Goal: Transaction & Acquisition: Obtain resource

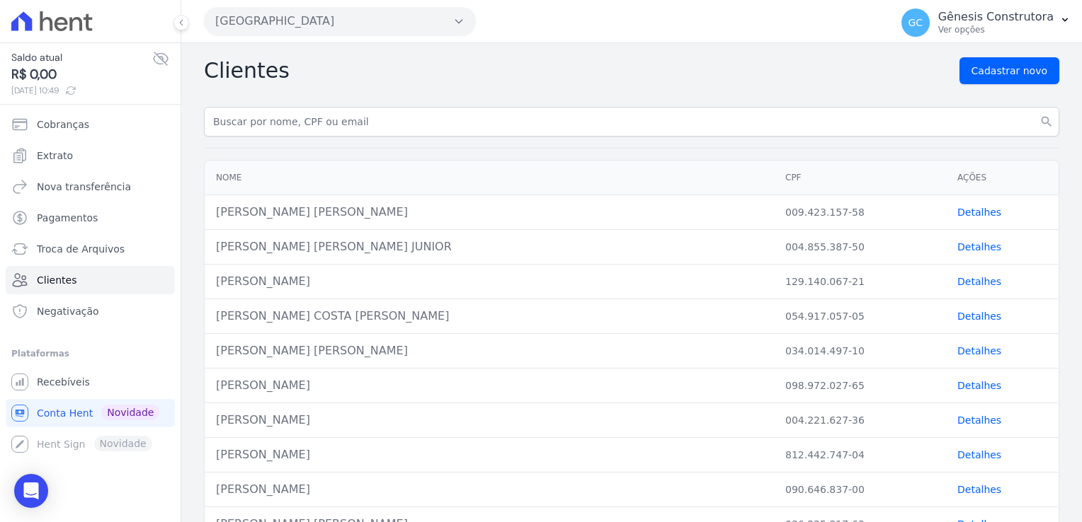
click at [331, 18] on button "[GEOGRAPHIC_DATA]" at bounding box center [340, 21] width 272 height 28
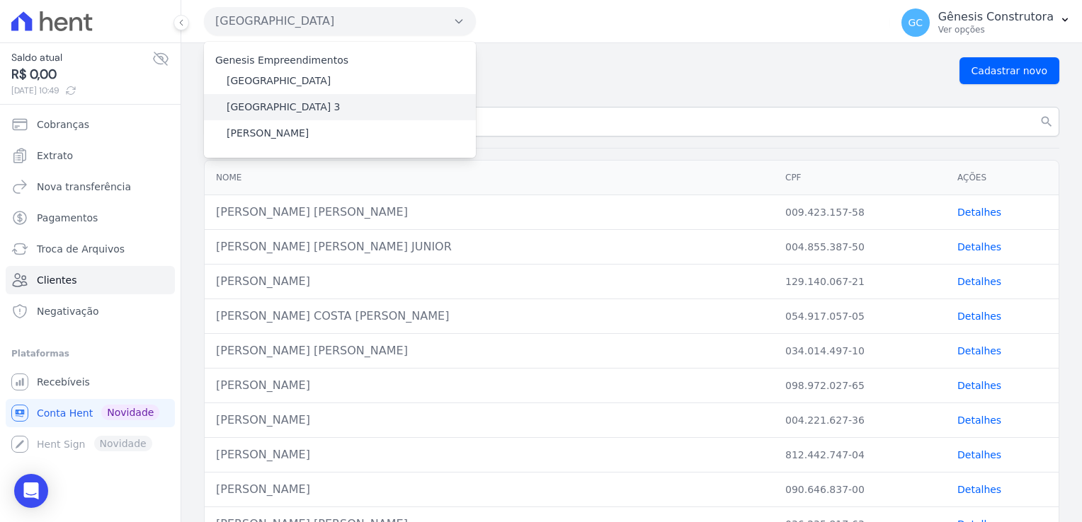
click at [330, 115] on div "[GEOGRAPHIC_DATA] 3" at bounding box center [340, 107] width 272 height 26
click at [277, 109] on label "[GEOGRAPHIC_DATA] 3" at bounding box center [284, 107] width 114 height 15
click at [0, 0] on input "[GEOGRAPHIC_DATA] 3" at bounding box center [0, 0] width 0 height 0
click at [277, 109] on label "[GEOGRAPHIC_DATA] 3" at bounding box center [284, 107] width 114 height 15
click at [0, 0] on input "[GEOGRAPHIC_DATA] 3" at bounding box center [0, 0] width 0 height 0
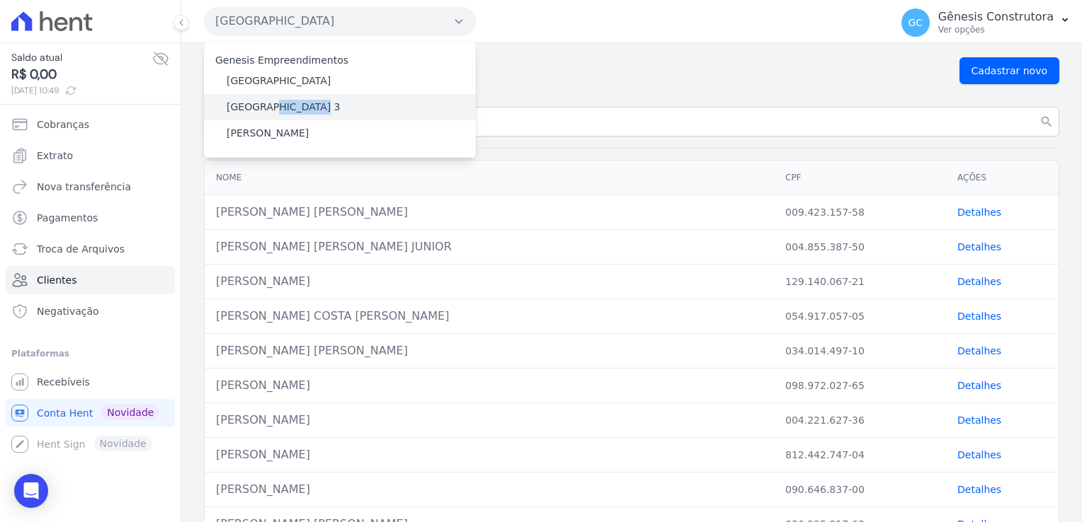
click at [277, 109] on label "[GEOGRAPHIC_DATA] 3" at bounding box center [284, 107] width 114 height 15
click at [0, 0] on input "[GEOGRAPHIC_DATA] 3" at bounding box center [0, 0] width 0 height 0
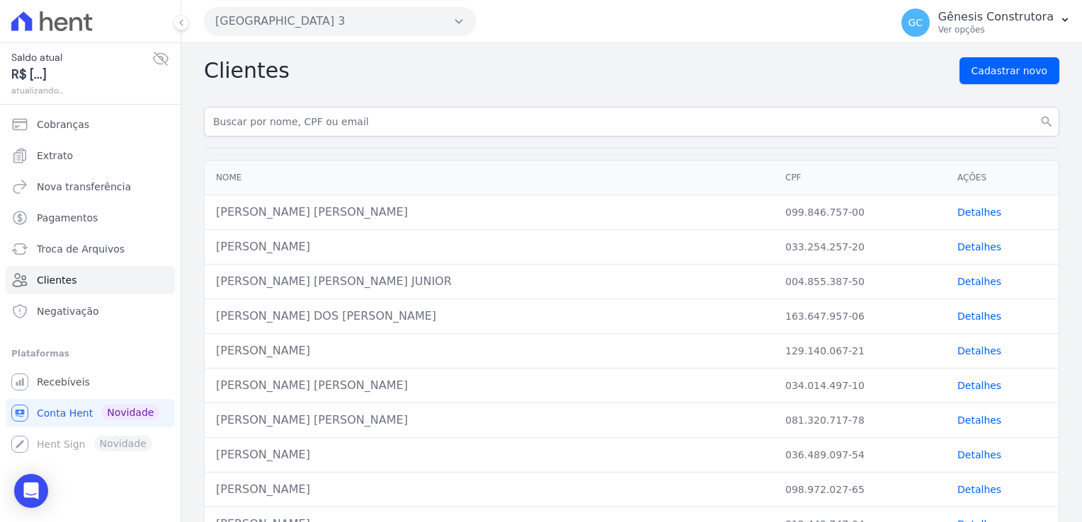
click at [277, 109] on input "text" at bounding box center [631, 122] width 855 height 30
click at [493, 75] on div "Clientes Cadastrar novo" at bounding box center [631, 70] width 855 height 27
click at [76, 118] on span "Cobranças" at bounding box center [63, 125] width 52 height 14
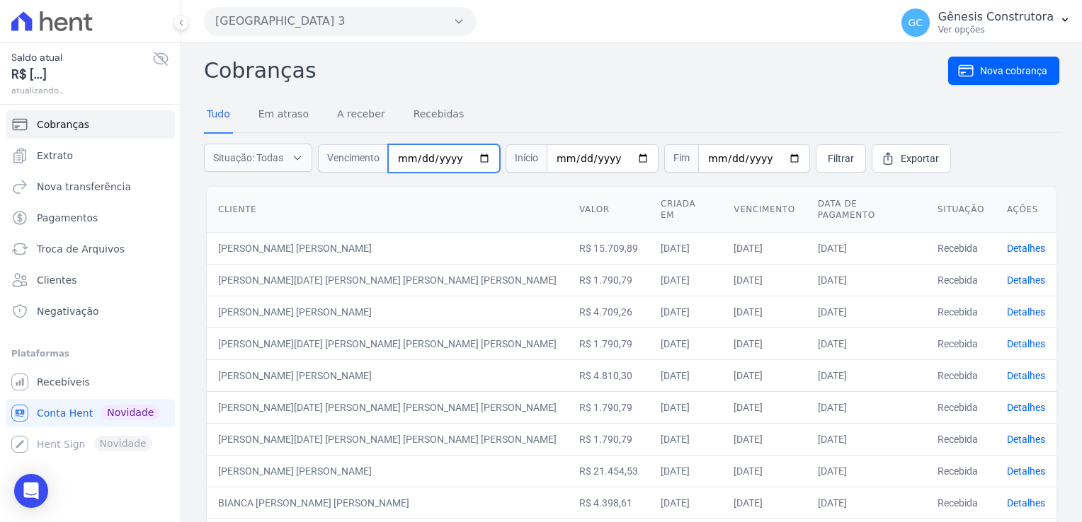
click at [430, 161] on input "date" at bounding box center [444, 158] width 112 height 28
type input "[DATE]"
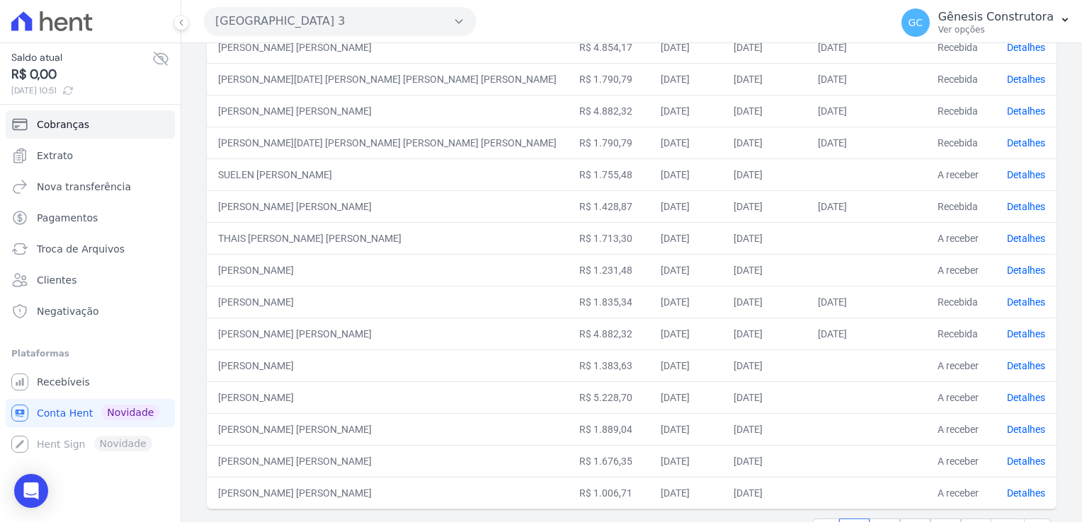
scroll to position [554, 0]
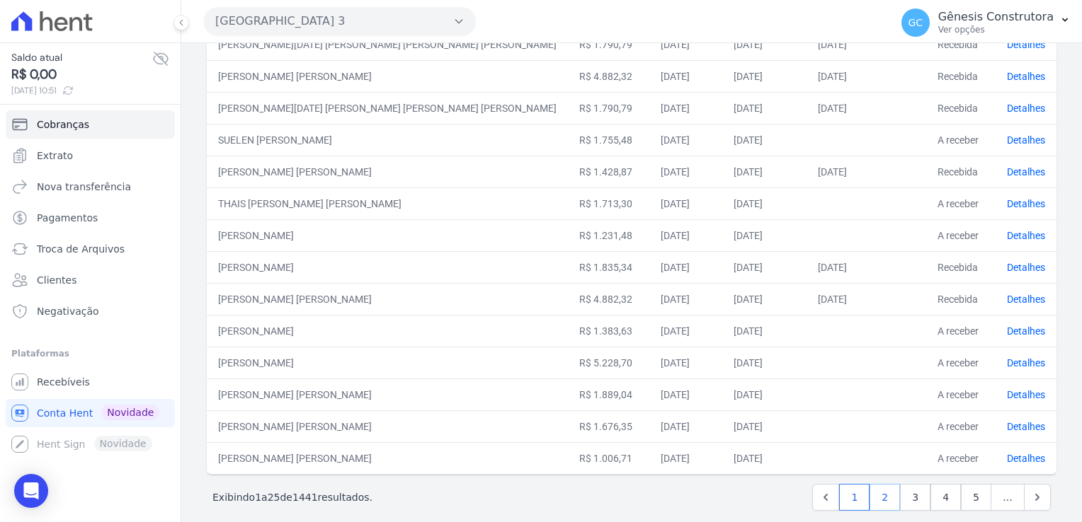
click at [878, 484] on link "2" at bounding box center [884, 497] width 30 height 27
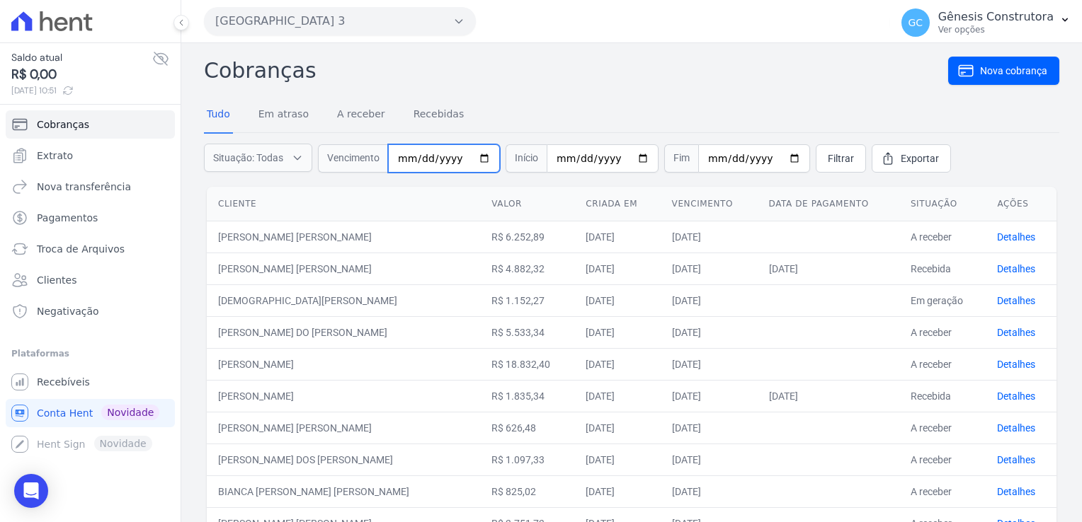
click at [442, 156] on input "date" at bounding box center [444, 158] width 112 height 28
type input "[PHONE_NUMBER]"
type input "[DATE]"
click at [827, 154] on span "Filtrar" at bounding box center [840, 158] width 26 height 14
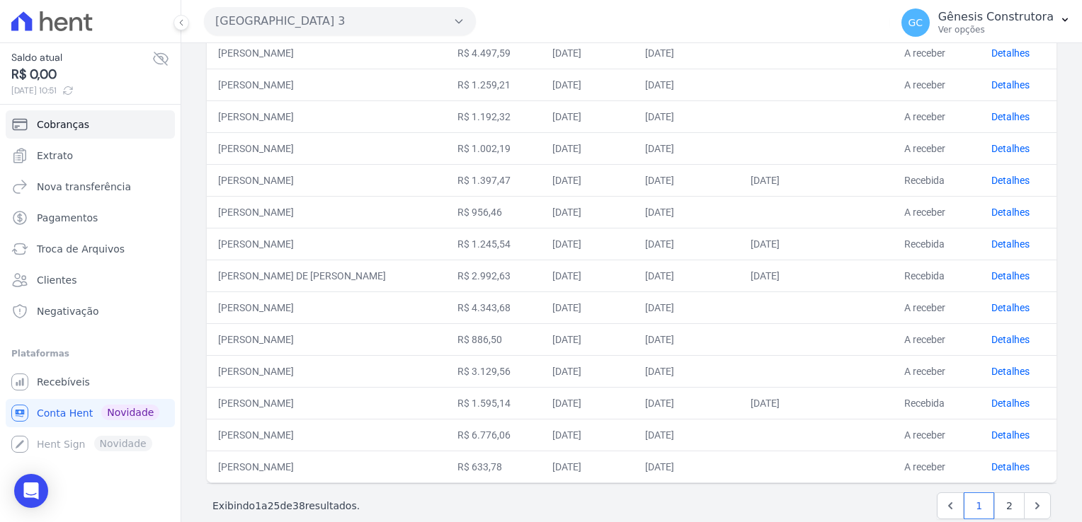
scroll to position [555, 0]
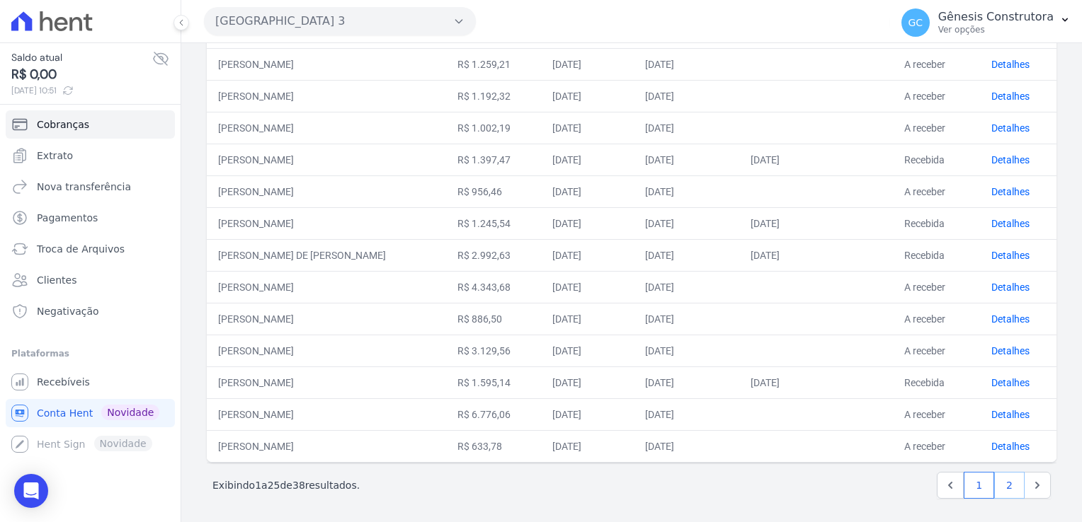
click at [1004, 488] on link "2" at bounding box center [1009, 485] width 30 height 27
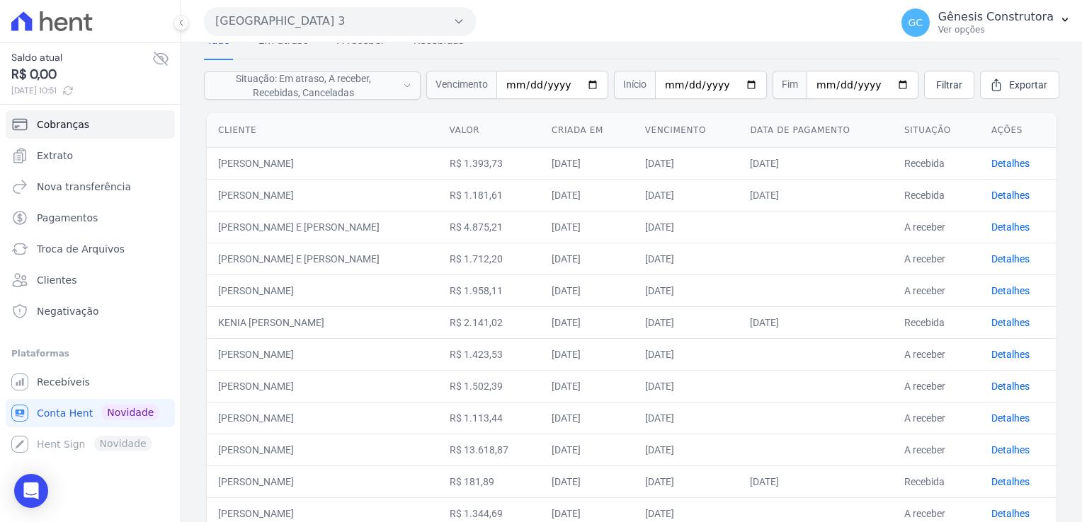
scroll to position [142, 0]
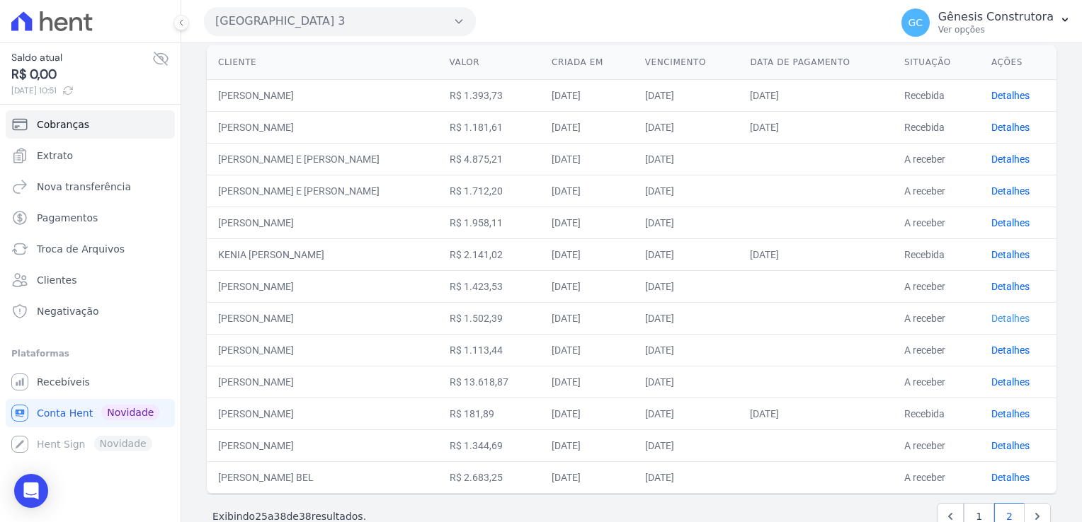
click at [1016, 321] on link "Detalhes" at bounding box center [1010, 318] width 38 height 11
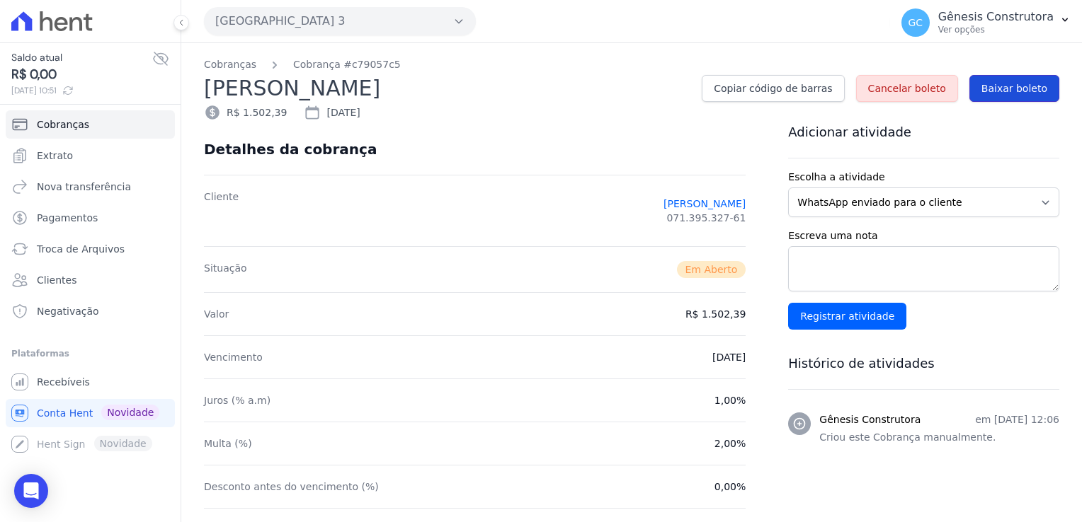
click at [995, 80] on link "Baixar boleto" at bounding box center [1014, 88] width 90 height 27
